Goal: Task Accomplishment & Management: Use online tool/utility

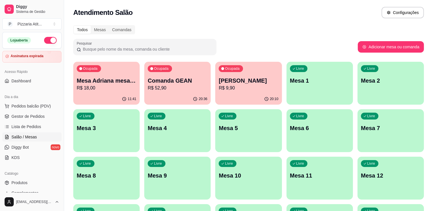
click at [59, 73] on div "Acesso Rápido Dashboard" at bounding box center [32, 76] width 64 height 23
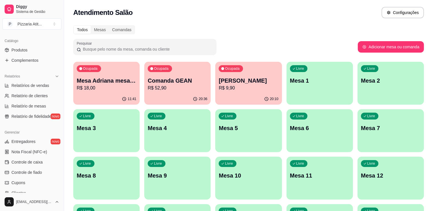
scroll to position [145, 0]
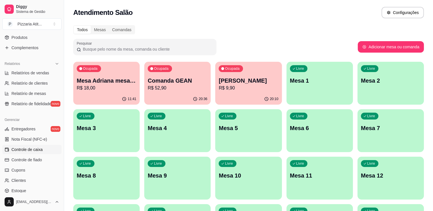
click at [43, 147] on link "Controle de caixa" at bounding box center [31, 149] width 59 height 9
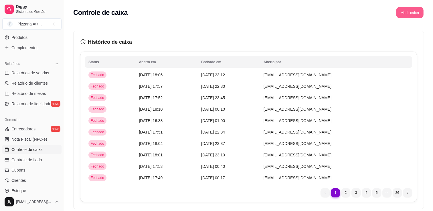
click at [409, 17] on button "Abrir caixa" at bounding box center [409, 12] width 27 height 11
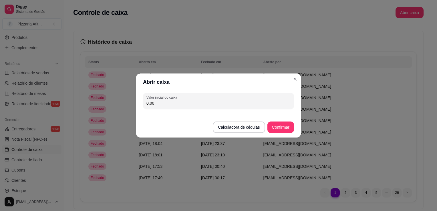
click at [277, 102] on input "0,00" at bounding box center [218, 103] width 144 height 6
type input "600,00"
click at [287, 127] on button "Confirmar" at bounding box center [281, 127] width 26 height 11
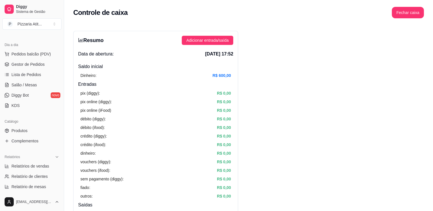
scroll to position [48, 0]
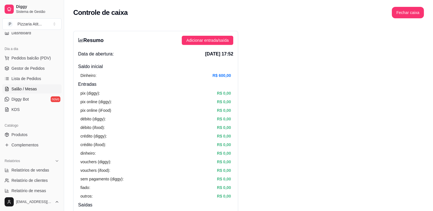
click at [33, 87] on span "Salão / Mesas" at bounding box center [23, 89] width 25 height 6
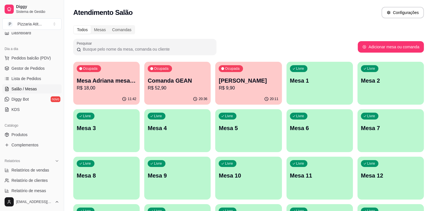
click at [33, 87] on span "Salão / Mesas" at bounding box center [23, 89] width 25 height 6
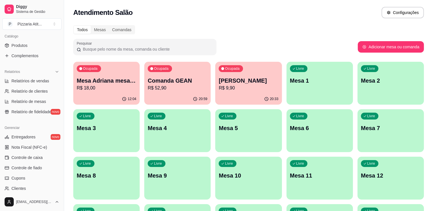
scroll to position [138, 0]
click at [30, 160] on link "Controle de caixa" at bounding box center [31, 156] width 59 height 9
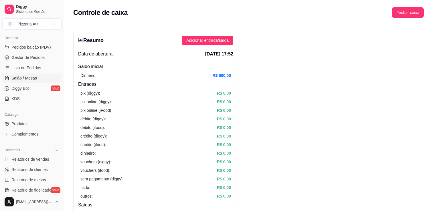
scroll to position [58, 0]
click at [29, 79] on span "Salão / Mesas" at bounding box center [23, 79] width 25 height 6
